Goal: Information Seeking & Learning: Learn about a topic

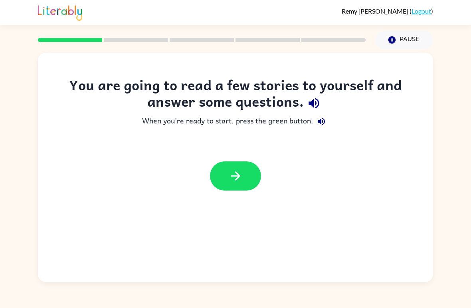
scroll to position [5, 0]
click at [237, 172] on icon "button" at bounding box center [236, 176] width 14 height 14
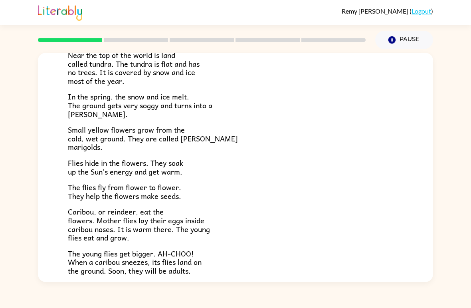
scroll to position [71, 0]
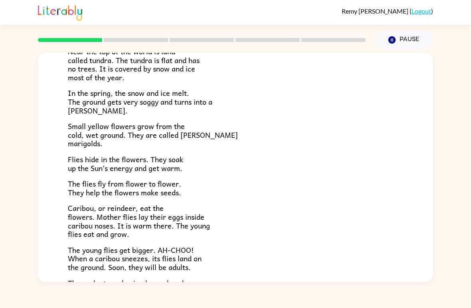
click at [355, 180] on p "The flies fly from flower to flower. They help the flowers make seeds." at bounding box center [235, 187] width 335 height 17
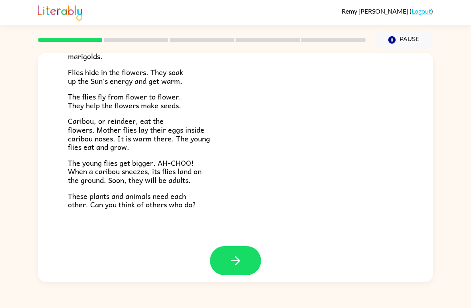
scroll to position [157, 0]
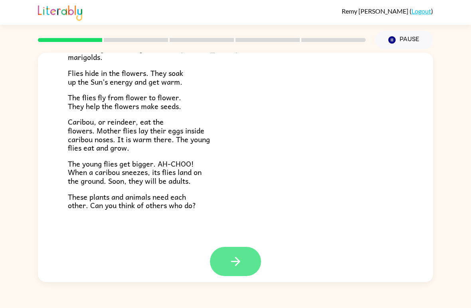
click at [249, 258] on button "button" at bounding box center [235, 261] width 51 height 29
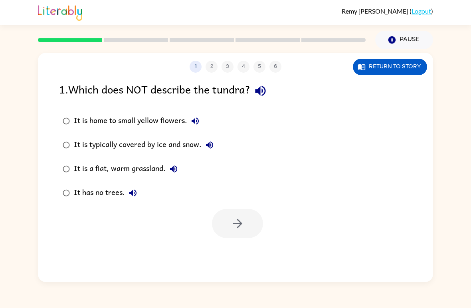
click at [208, 142] on icon "button" at bounding box center [210, 145] width 10 height 10
click at [150, 145] on div "It is typically covered by ice and snow." at bounding box center [146, 145] width 144 height 16
click at [238, 224] on icon "button" at bounding box center [238, 223] width 14 height 14
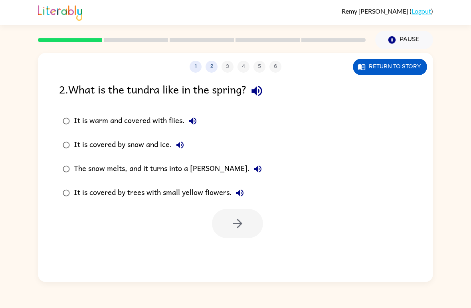
click at [217, 190] on div "It is covered by trees with small yellow flowers." at bounding box center [161, 193] width 174 height 16
click at [236, 220] on icon "button" at bounding box center [238, 223] width 14 height 14
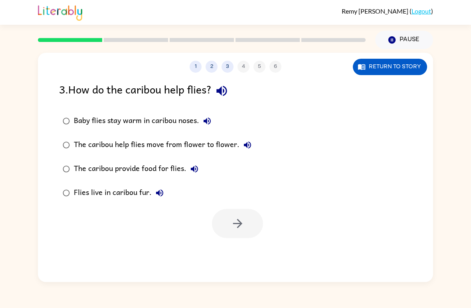
click at [173, 116] on div "Baby flies stay warm in caribou noses." at bounding box center [144, 121] width 141 height 16
click at [238, 217] on icon "button" at bounding box center [238, 223] width 14 height 14
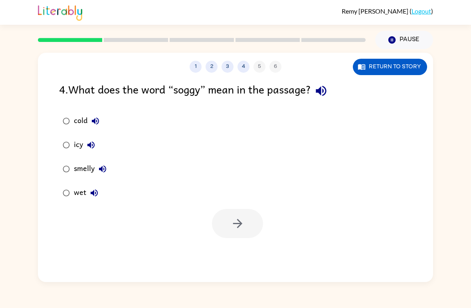
click at [80, 196] on div "wet" at bounding box center [88, 193] width 28 height 16
click at [236, 220] on icon "button" at bounding box center [238, 223] width 14 height 14
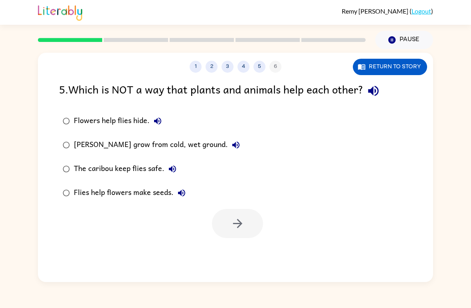
click at [199, 149] on div "[PERSON_NAME] grow from cold, wet ground." at bounding box center [159, 145] width 170 height 16
click at [240, 222] on icon "button" at bounding box center [237, 223] width 9 height 9
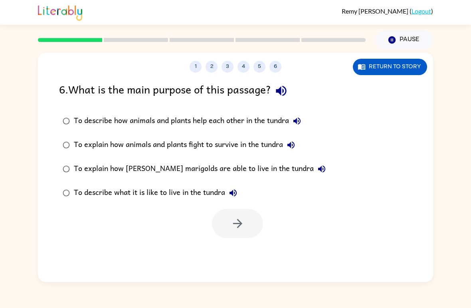
click at [217, 118] on div "To describe how animals and plants help each other in the tundra" at bounding box center [189, 121] width 231 height 16
click at [239, 224] on icon "button" at bounding box center [237, 223] width 9 height 9
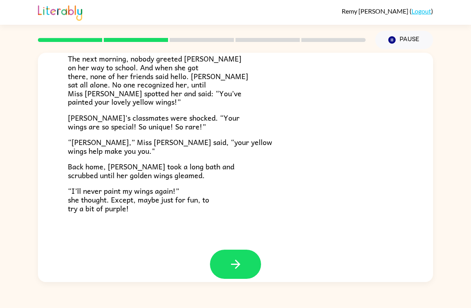
scroll to position [214, 0]
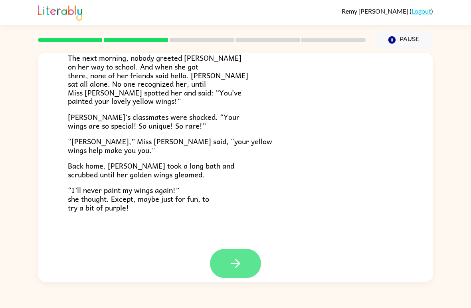
click at [231, 249] on button "button" at bounding box center [235, 263] width 51 height 29
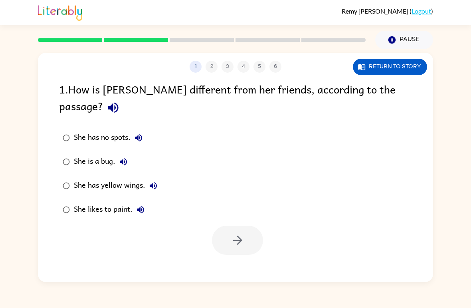
click at [91, 178] on div "She has yellow wings." at bounding box center [117, 186] width 87 height 16
click at [237, 233] on icon "button" at bounding box center [238, 240] width 14 height 14
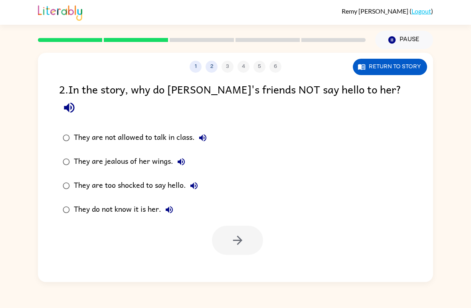
click at [75, 178] on div "They are too shocked to say hello." at bounding box center [138, 186] width 128 height 16
click at [110, 178] on div "They are too shocked to say hello." at bounding box center [138, 186] width 128 height 16
click at [224, 233] on button "button" at bounding box center [237, 240] width 51 height 29
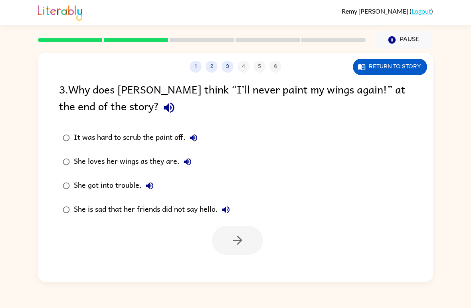
click at [84, 219] on label "She is sad that her friends did not say hello." at bounding box center [146, 210] width 183 height 24
click at [231, 245] on icon "button" at bounding box center [238, 240] width 14 height 14
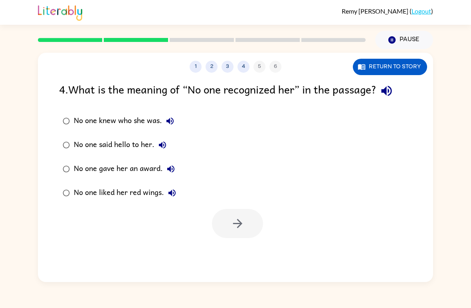
click at [86, 125] on div "No one knew who she was." at bounding box center [126, 121] width 104 height 16
click at [232, 227] on icon "button" at bounding box center [238, 223] width 14 height 14
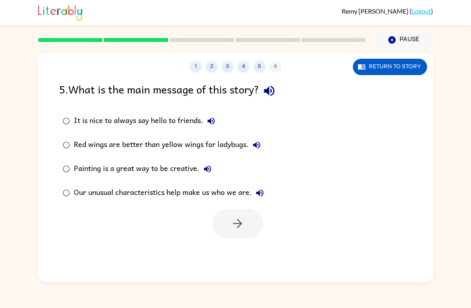
click at [89, 118] on div "It is nice to always say hello to friends." at bounding box center [146, 121] width 145 height 16
click at [122, 194] on div "Our unusual characteristics help make us who we are." at bounding box center [171, 193] width 194 height 16
click at [226, 219] on button "button" at bounding box center [237, 223] width 51 height 29
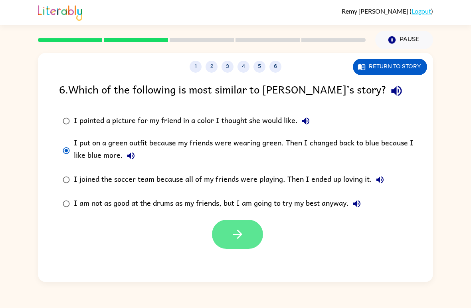
click at [227, 230] on button "button" at bounding box center [237, 234] width 51 height 29
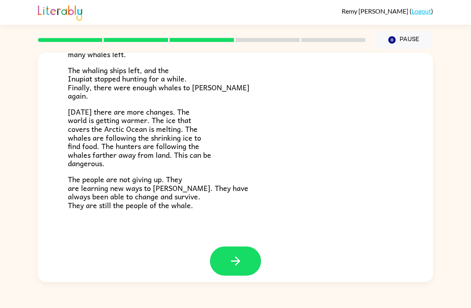
scroll to position [259, 0]
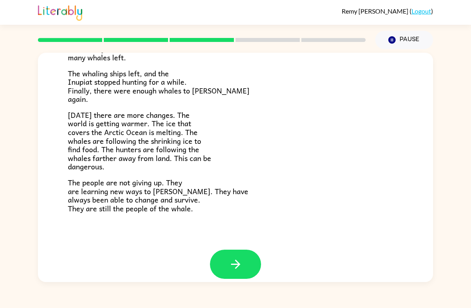
click at [40, 209] on div "The People of the Whale A group of [DEMOGRAPHIC_DATA] lives along the coast of …" at bounding box center [235, 22] width 395 height 456
click at [222, 250] on button "button" at bounding box center [235, 264] width 51 height 29
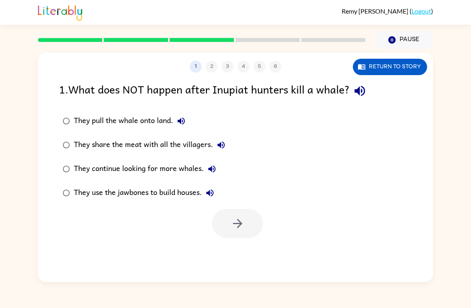
scroll to position [0, 0]
click at [222, 221] on button "button" at bounding box center [237, 223] width 51 height 29
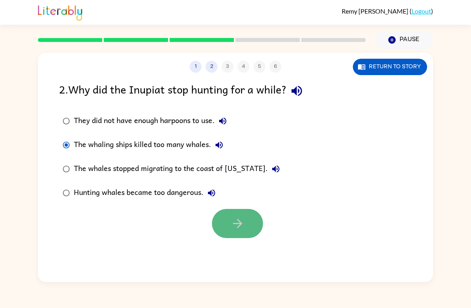
click at [220, 220] on button "button" at bounding box center [237, 223] width 51 height 29
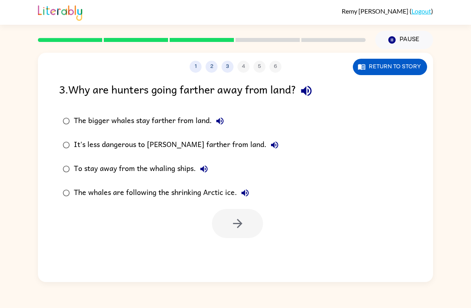
click at [99, 202] on label "The whales are following the shrinking Arctic ice." at bounding box center [171, 193] width 232 height 24
click at [233, 234] on button "button" at bounding box center [237, 223] width 51 height 29
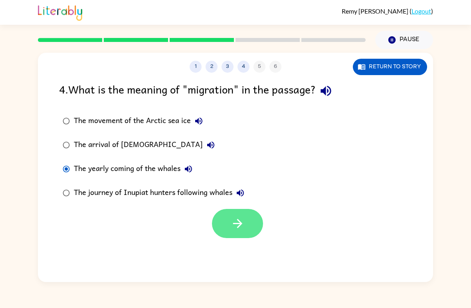
click at [222, 214] on button "button" at bounding box center [237, 223] width 51 height 29
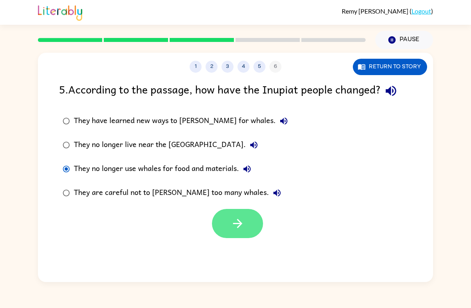
click at [228, 220] on button "button" at bounding box center [237, 223] width 51 height 29
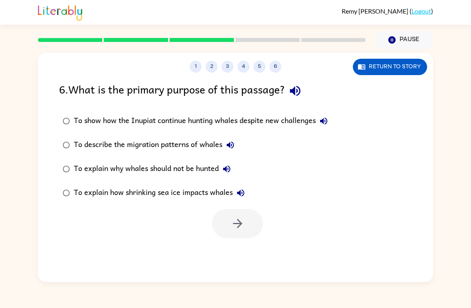
click at [85, 165] on div "To explain why whales should not be hunted" at bounding box center [154, 169] width 161 height 16
click at [240, 232] on button "button" at bounding box center [237, 223] width 51 height 29
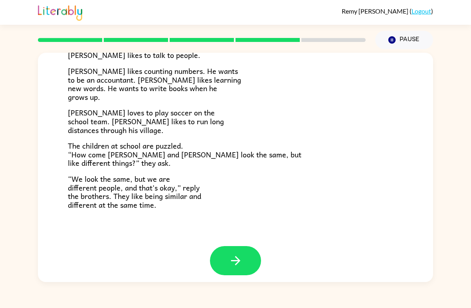
scroll to position [166, 0]
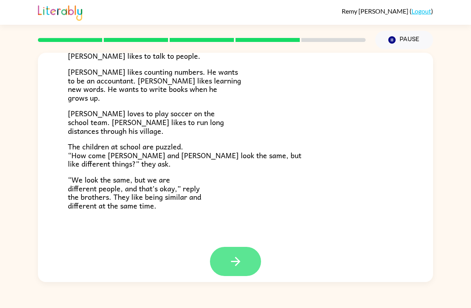
click at [230, 257] on icon "button" at bounding box center [236, 261] width 14 height 14
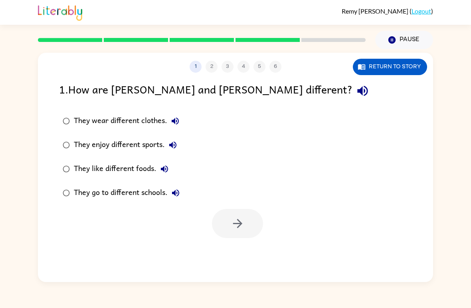
click at [97, 137] on label "They enjoy different sports." at bounding box center [121, 145] width 133 height 24
click at [232, 227] on icon "button" at bounding box center [238, 223] width 14 height 14
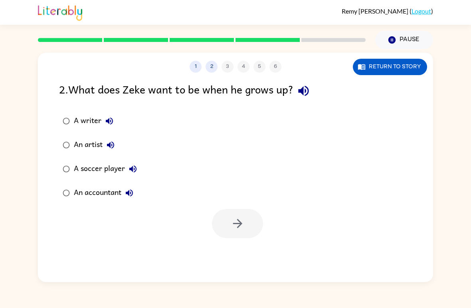
click at [33, 163] on div "1 2 3 4 5 6 Return to story 2 . What does Zeke want to be when he grows up? A w…" at bounding box center [235, 165] width 471 height 233
click at [73, 135] on label "An artist" at bounding box center [100, 145] width 90 height 24
click at [230, 219] on button "button" at bounding box center [237, 223] width 51 height 29
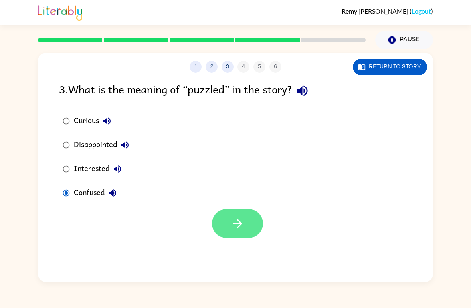
click at [229, 224] on button "button" at bounding box center [237, 223] width 51 height 29
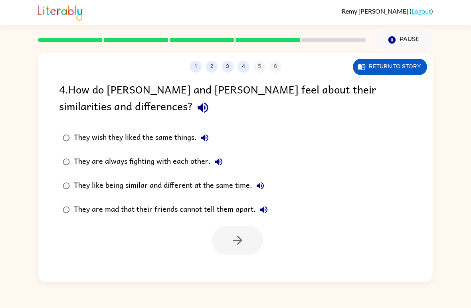
click at [79, 183] on div "They like being similar and different at the same time." at bounding box center [171, 186] width 194 height 16
click at [231, 242] on icon "button" at bounding box center [238, 240] width 14 height 14
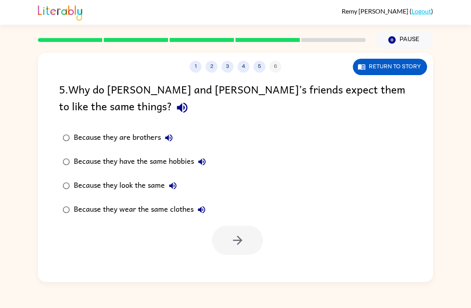
click at [89, 182] on div "Because they look the same" at bounding box center [127, 186] width 107 height 16
click at [242, 246] on icon "button" at bounding box center [238, 240] width 14 height 14
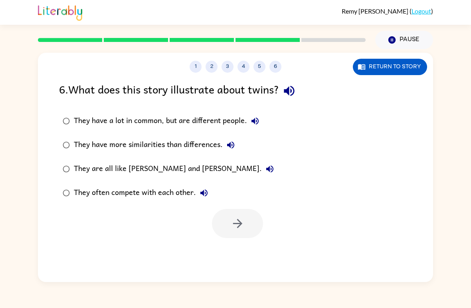
click at [97, 123] on div "They have a lot in common, but are different people." at bounding box center [168, 121] width 189 height 16
click at [232, 226] on icon "button" at bounding box center [238, 223] width 14 height 14
